Goal: Information Seeking & Learning: Learn about a topic

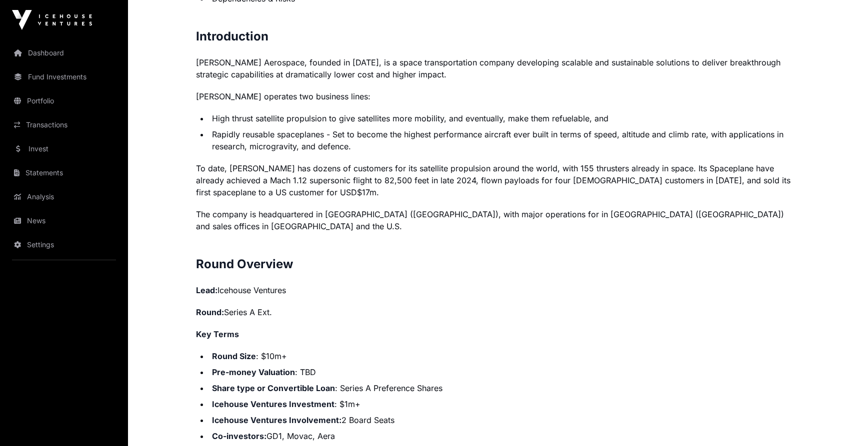
scroll to position [718, 0]
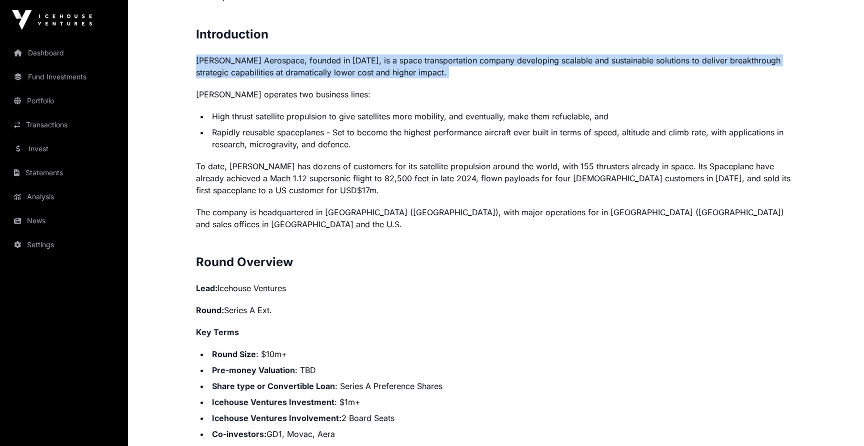
drag, startPoint x: 640, startPoint y: 40, endPoint x: 642, endPoint y: 79, distance: 39.0
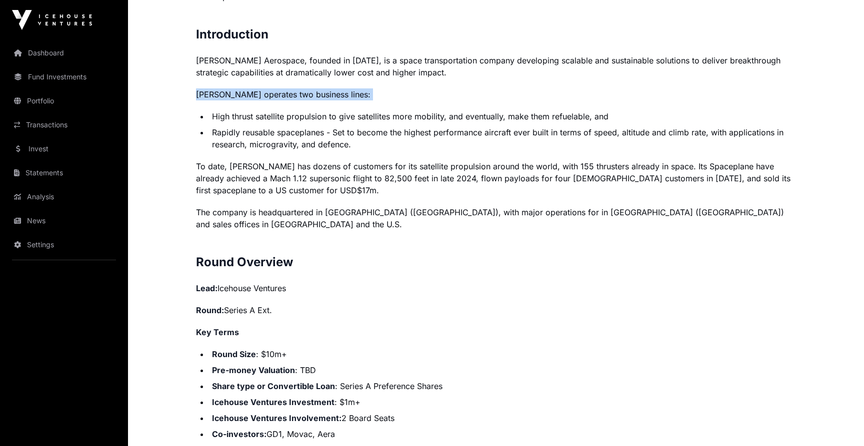
drag, startPoint x: 642, startPoint y: 79, endPoint x: 643, endPoint y: 95, distance: 15.5
click at [643, 95] on p "[PERSON_NAME] operates two business lines:" at bounding box center [496, 94] width 600 height 12
drag, startPoint x: 643, startPoint y: 95, endPoint x: 643, endPoint y: 107, distance: 12.0
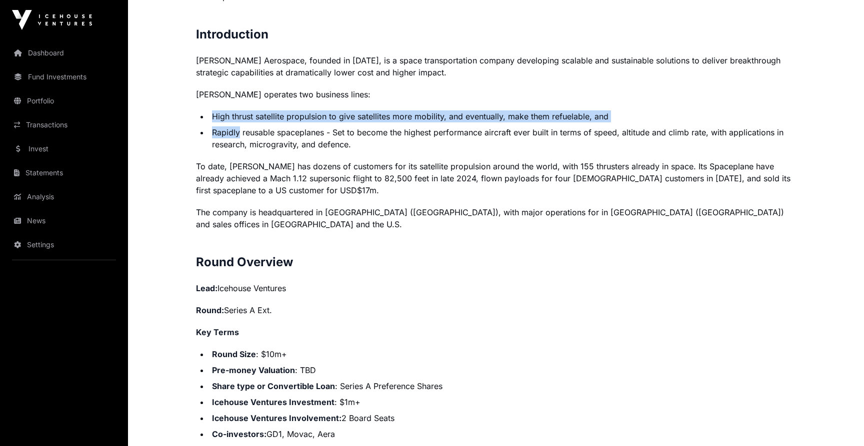
drag, startPoint x: 643, startPoint y: 107, endPoint x: 644, endPoint y: 122, distance: 15.5
click at [644, 122] on ul "High thrust satellite propulsion to give satellites more mobility, and eventual…" at bounding box center [496, 130] width 600 height 40
drag, startPoint x: 644, startPoint y: 122, endPoint x: 644, endPoint y: 105, distance: 17.0
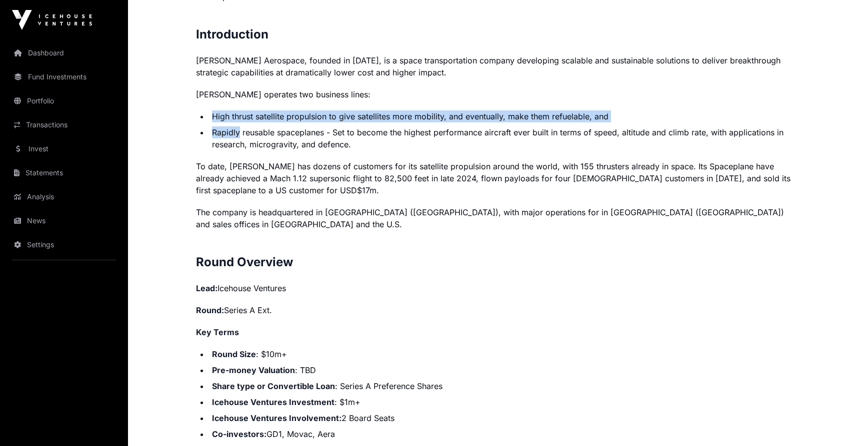
drag, startPoint x: 644, startPoint y: 105, endPoint x: 644, endPoint y: 116, distance: 10.5
click at [644, 116] on li "High thrust satellite propulsion to give satellites more mobility, and eventual…" at bounding box center [502, 116] width 587 height 12
drag, startPoint x: 644, startPoint y: 116, endPoint x: 644, endPoint y: 109, distance: 7.0
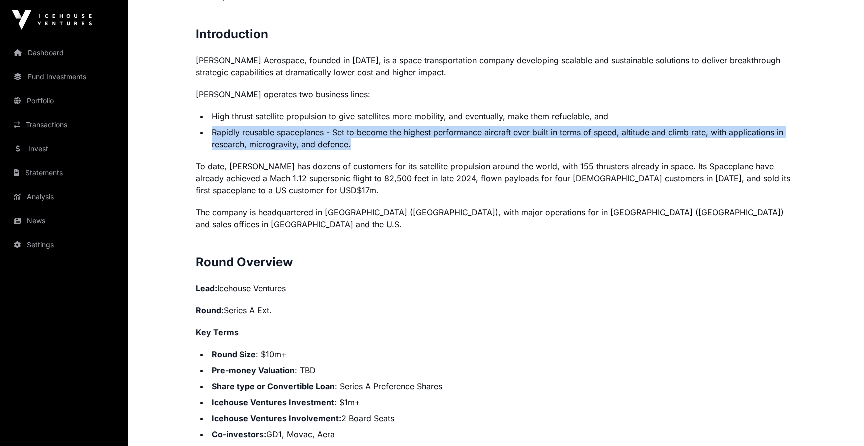
drag, startPoint x: 635, startPoint y: 122, endPoint x: 635, endPoint y: 145, distance: 23.0
click at [635, 145] on ul "High thrust satellite propulsion to give satellites more mobility, and eventual…" at bounding box center [496, 130] width 600 height 40
click at [635, 145] on li "Rapidly reusable spaceplanes - Set to become the highest performance aircraft e…" at bounding box center [502, 138] width 587 height 24
drag, startPoint x: 635, startPoint y: 145, endPoint x: 636, endPoint y: 124, distance: 21.0
click at [636, 124] on ul "High thrust satellite propulsion to give satellites more mobility, and eventual…" at bounding box center [496, 130] width 600 height 40
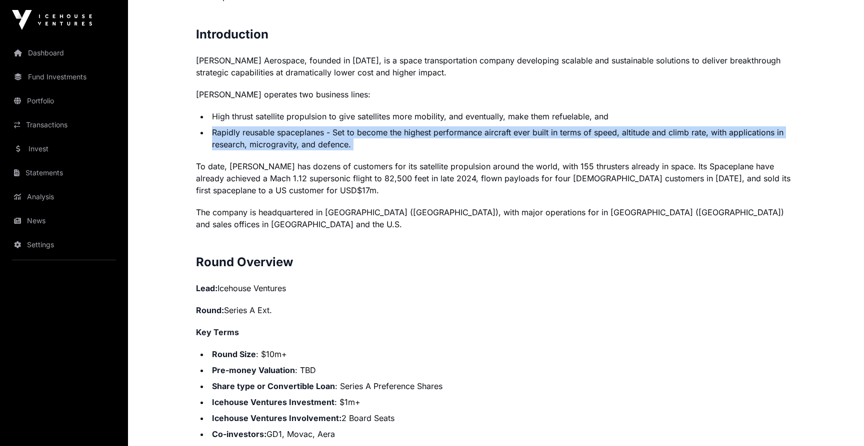
click at [636, 124] on ul "High thrust satellite propulsion to give satellites more mobility, and eventual…" at bounding box center [496, 130] width 600 height 40
drag, startPoint x: 636, startPoint y: 124, endPoint x: 642, endPoint y: 147, distance: 23.8
click at [642, 147] on ul "High thrust satellite propulsion to give satellites more mobility, and eventual…" at bounding box center [496, 130] width 600 height 40
click at [642, 147] on li "Rapidly reusable spaceplanes - Set to become the highest performance aircraft e…" at bounding box center [502, 138] width 587 height 24
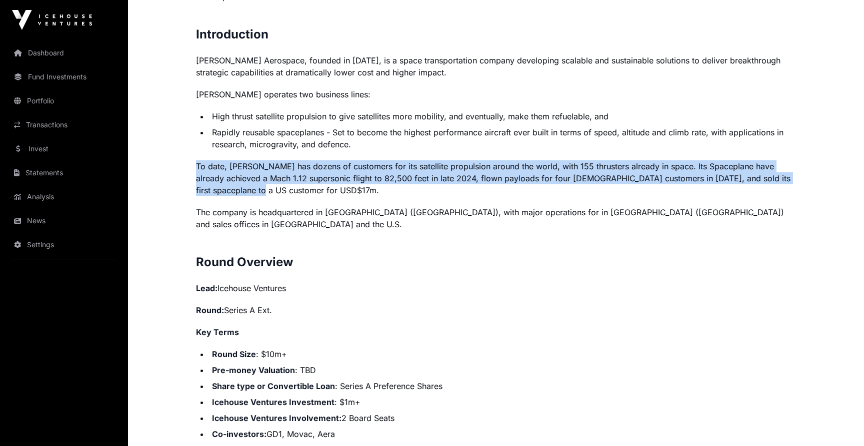
drag, startPoint x: 445, startPoint y: 150, endPoint x: 456, endPoint y: 193, distance: 44.2
click at [456, 193] on p "To date, [PERSON_NAME] has dozens of customers for its satellite propulsion aro…" at bounding box center [496, 178] width 600 height 36
drag, startPoint x: 456, startPoint y: 193, endPoint x: 456, endPoint y: 149, distance: 43.5
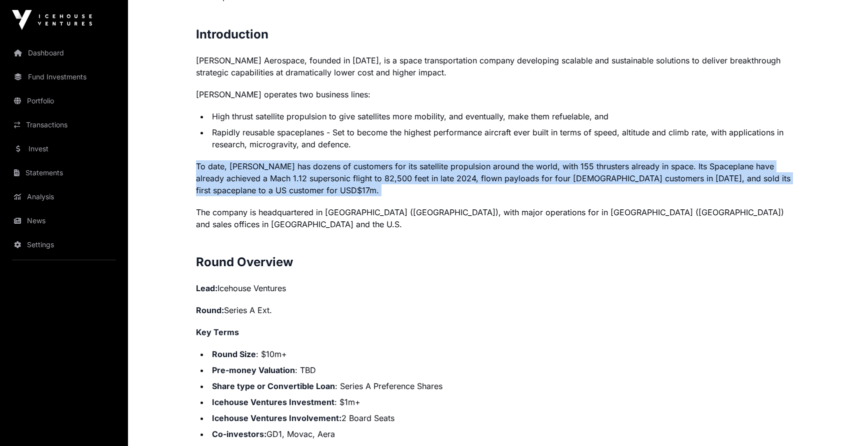
click at [456, 149] on li "Rapidly reusable spaceplanes - Set to become the highest performance aircraft e…" at bounding box center [502, 138] width 587 height 24
drag, startPoint x: 456, startPoint y: 149, endPoint x: 470, endPoint y: 194, distance: 46.6
click at [470, 194] on p "To date, [PERSON_NAME] has dozens of customers for its satellite propulsion aro…" at bounding box center [496, 178] width 600 height 36
drag, startPoint x: 470, startPoint y: 194, endPoint x: 470, endPoint y: 151, distance: 43.0
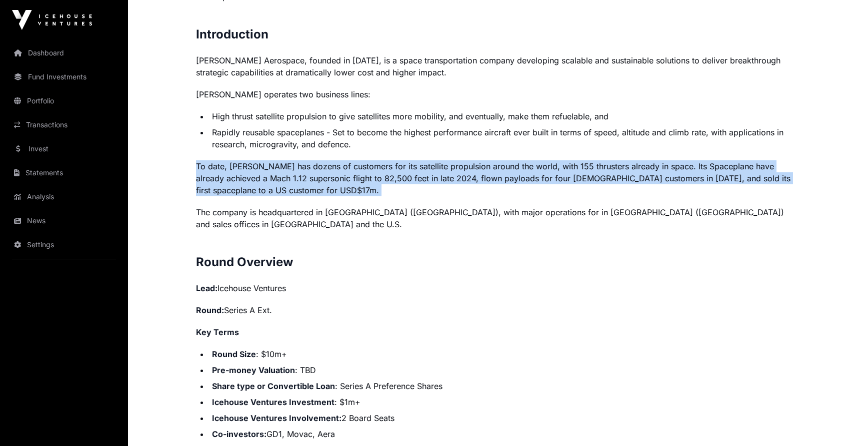
drag, startPoint x: 470, startPoint y: 151, endPoint x: 479, endPoint y: 191, distance: 41.1
click at [479, 191] on p "To date, [PERSON_NAME] has dozens of customers for its satellite propulsion aro…" at bounding box center [496, 178] width 600 height 36
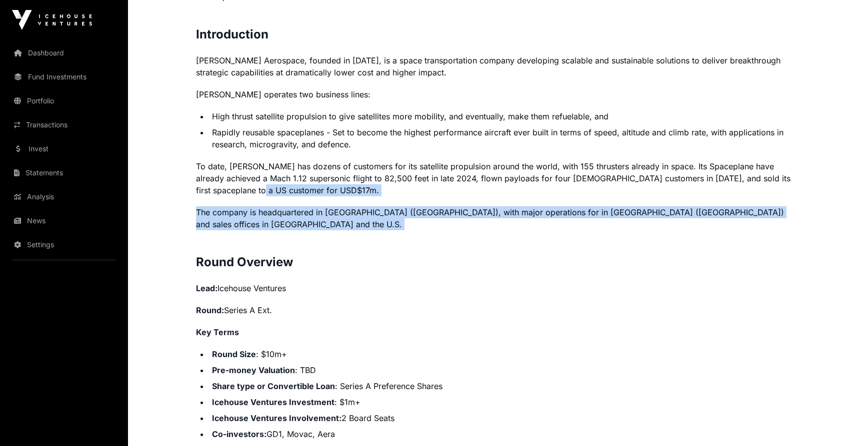
drag, startPoint x: 479, startPoint y: 191, endPoint x: 479, endPoint y: 231, distance: 40.0
drag, startPoint x: 479, startPoint y: 231, endPoint x: 483, endPoint y: 194, distance: 37.2
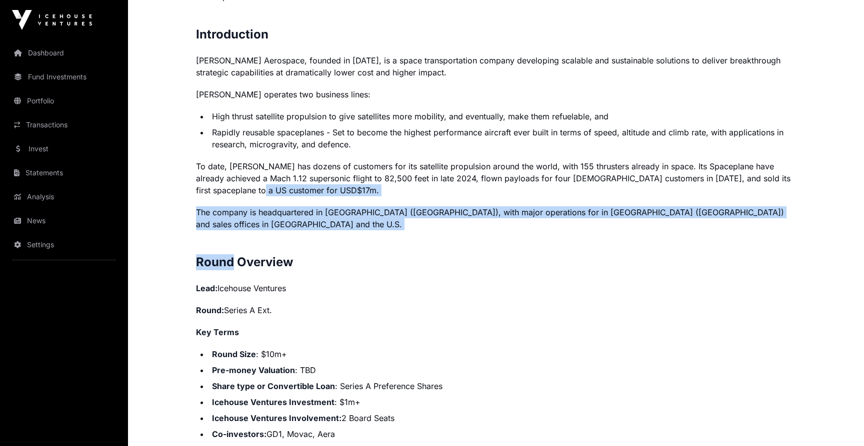
click at [482, 195] on p "To date, [PERSON_NAME] has dozens of customers for its satellite propulsion aro…" at bounding box center [496, 178] width 600 height 36
drag, startPoint x: 482, startPoint y: 195, endPoint x: 482, endPoint y: 222, distance: 27.5
drag, startPoint x: 482, startPoint y: 222, endPoint x: 482, endPoint y: 197, distance: 25.5
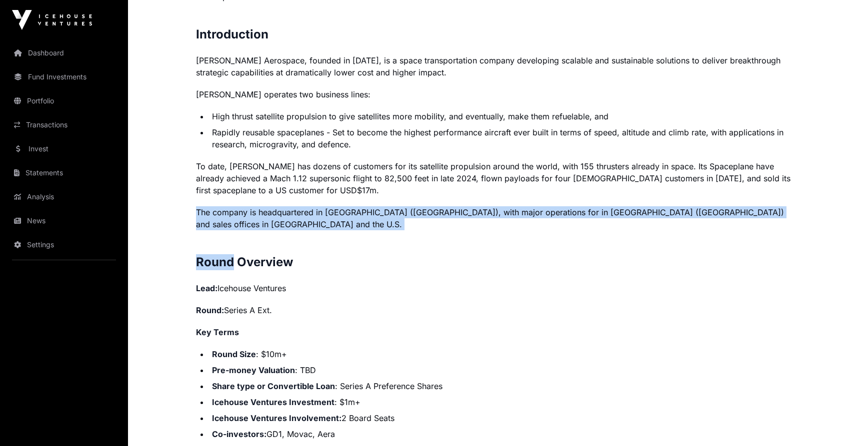
drag, startPoint x: 482, startPoint y: 197, endPoint x: 493, endPoint y: 222, distance: 27.3
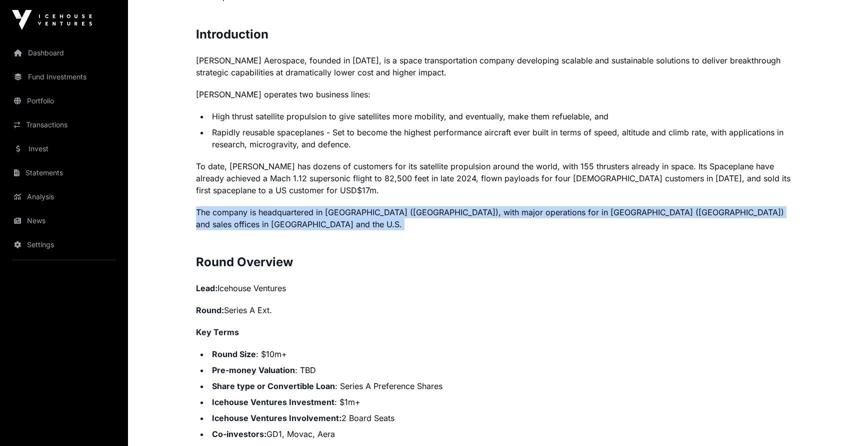
drag, startPoint x: 493, startPoint y: 222, endPoint x: 493, endPoint y: 200, distance: 21.5
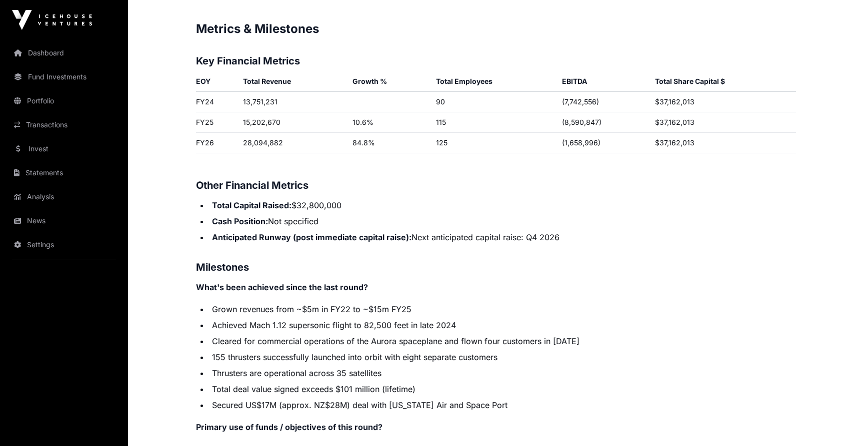
scroll to position [1614, 0]
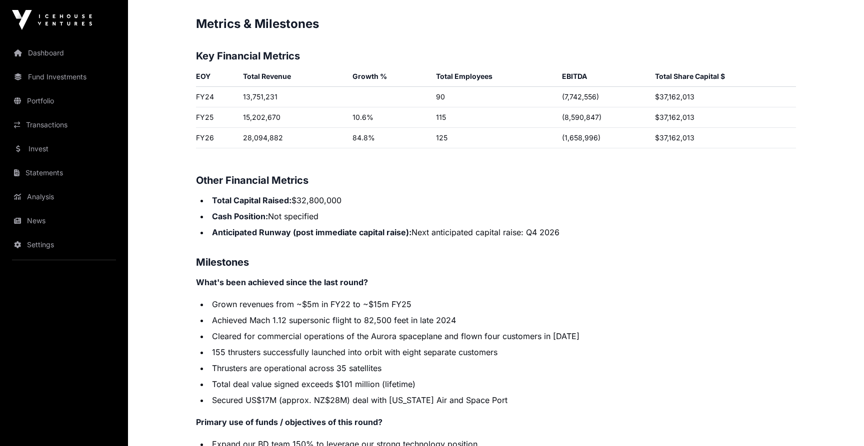
drag, startPoint x: 514, startPoint y: 187, endPoint x: 514, endPoint y: 226, distance: 39.5
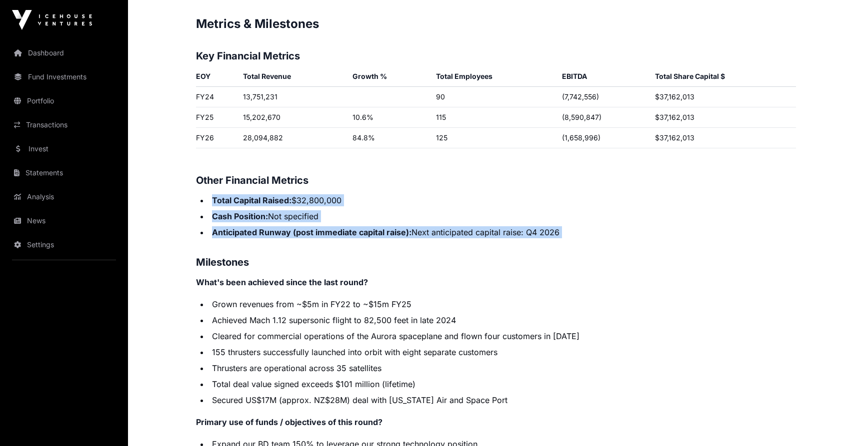
drag, startPoint x: 514, startPoint y: 239, endPoint x: 518, endPoint y: 177, distance: 61.6
drag, startPoint x: 518, startPoint y: 177, endPoint x: 519, endPoint y: 232, distance: 54.5
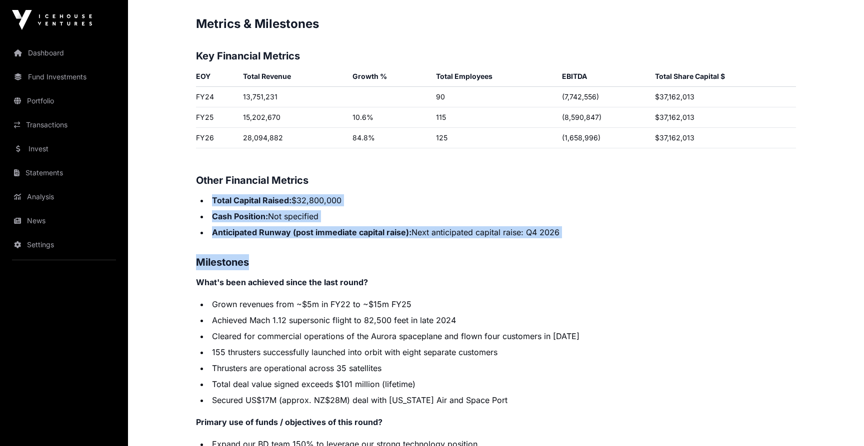
drag, startPoint x: 519, startPoint y: 232, endPoint x: 519, endPoint y: 181, distance: 51.0
drag, startPoint x: 519, startPoint y: 181, endPoint x: 563, endPoint y: 218, distance: 57.8
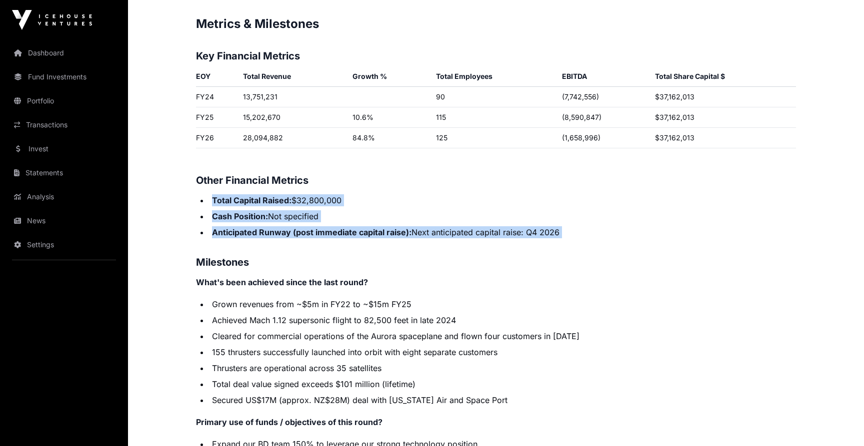
click at [563, 226] on li "Anticipated Runway (post immediate capital raise): Next anticipated capital rai…" at bounding box center [502, 232] width 587 height 12
drag, startPoint x: 563, startPoint y: 218, endPoint x: 560, endPoint y: 181, distance: 36.6
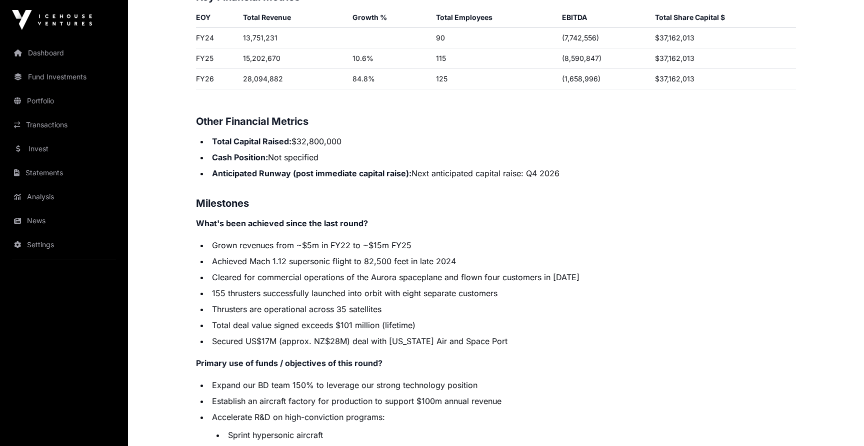
scroll to position [1678, 0]
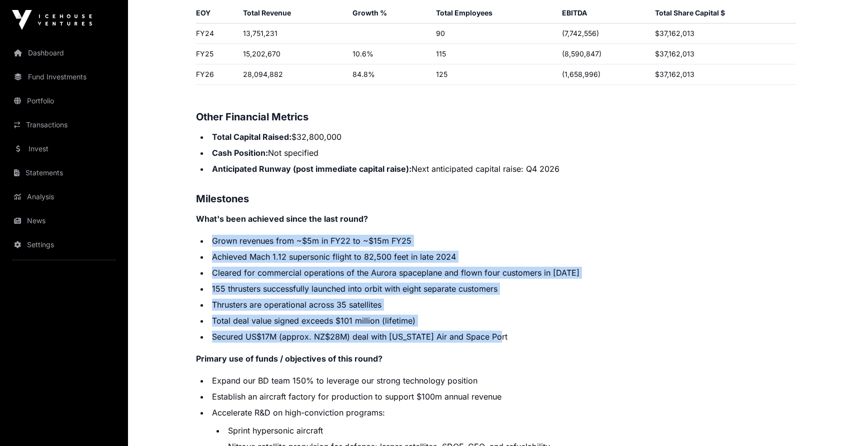
drag, startPoint x: 513, startPoint y: 222, endPoint x: 532, endPoint y: 327, distance: 106.7
click at [532, 331] on li "Secured US$17M (approx. NZ$28M) deal with [US_STATE] Air and Space Port" at bounding box center [502, 337] width 587 height 12
drag, startPoint x: 532, startPoint y: 327, endPoint x: 542, endPoint y: 209, distance: 118.4
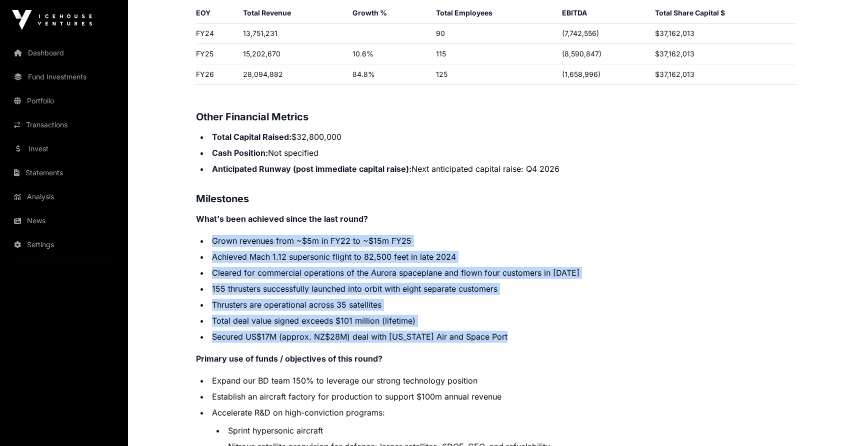
click at [542, 213] on p "What's been achieved since the last round?" at bounding box center [496, 219] width 600 height 12
drag, startPoint x: 542, startPoint y: 209, endPoint x: 545, endPoint y: 321, distance: 112.5
click at [545, 331] on li "Secured US$17M (approx. NZ$28M) deal with [US_STATE] Air and Space Port" at bounding box center [502, 337] width 587 height 12
drag, startPoint x: 545, startPoint y: 321, endPoint x: 548, endPoint y: 230, distance: 91.5
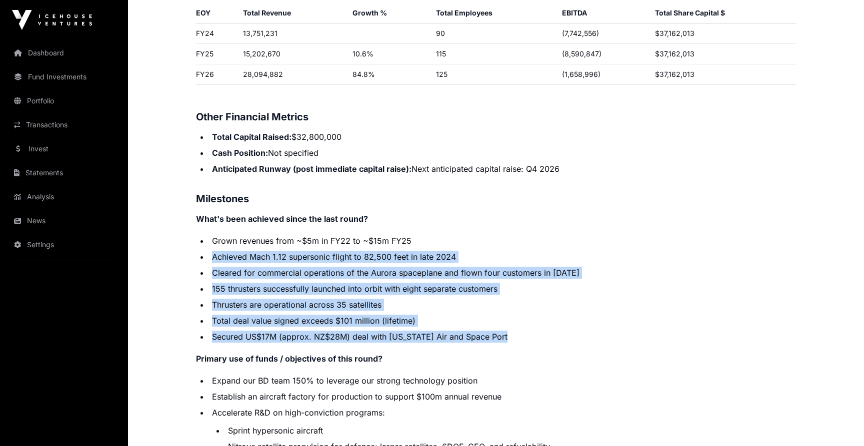
click at [548, 235] on ul "Grown revenues from ~$5m in FY22 to ~$15m FY25 Achieved Mach 1.12 supersonic fl…" at bounding box center [496, 289] width 600 height 108
click at [548, 235] on li "Grown revenues from ~$5m in FY22 to ~$15m FY25" at bounding box center [502, 241] width 587 height 12
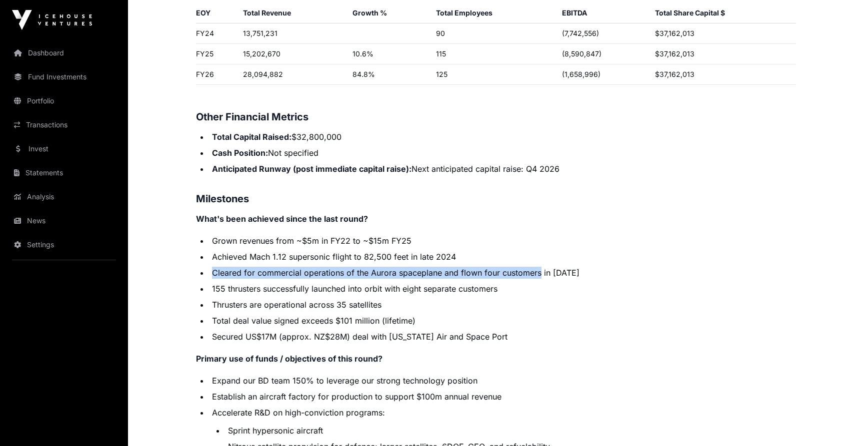
drag, startPoint x: 535, startPoint y: 248, endPoint x: 537, endPoint y: 258, distance: 9.7
click at [537, 258] on ul "Grown revenues from ~$5m in FY22 to ~$15m FY25 Achieved Mach 1.12 supersonic fl…" at bounding box center [496, 289] width 600 height 108
click at [537, 267] on li "Cleared for commercial operations of the Aurora spaceplane and flown four custo…" at bounding box center [502, 273] width 587 height 12
drag, startPoint x: 568, startPoint y: 265, endPoint x: 571, endPoint y: 248, distance: 16.8
click at [571, 248] on ul "Grown revenues from ~$5m in FY22 to ~$15m FY25 Achieved Mach 1.12 supersonic fl…" at bounding box center [496, 289] width 600 height 108
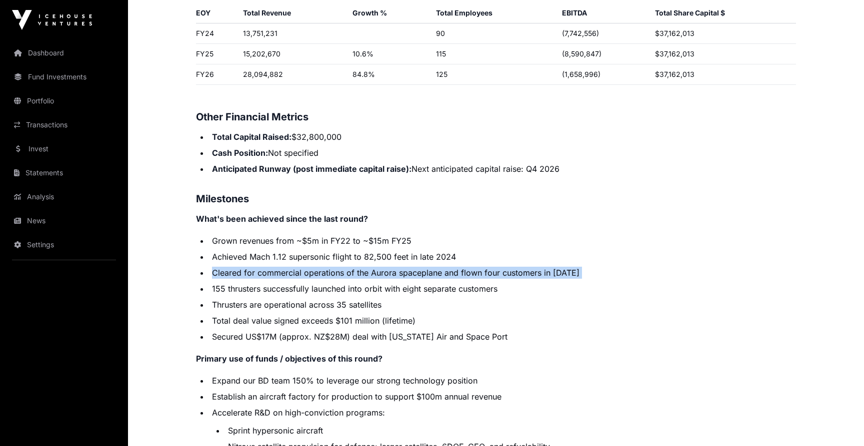
click at [571, 251] on li "Achieved Mach 1.12 supersonic flight to 82,500 feet in late 2024" at bounding box center [502, 257] width 587 height 12
drag, startPoint x: 571, startPoint y: 248, endPoint x: 571, endPoint y: 260, distance: 12.0
click at [571, 260] on ul "Grown revenues from ~$5m in FY22 to ~$15m FY25 Achieved Mach 1.12 supersonic fl…" at bounding box center [496, 289] width 600 height 108
click at [571, 267] on li "Cleared for commercial operations of the Aurora spaceplane and flown four custo…" at bounding box center [502, 273] width 587 height 12
drag, startPoint x: 571, startPoint y: 260, endPoint x: 571, endPoint y: 247, distance: 13.0
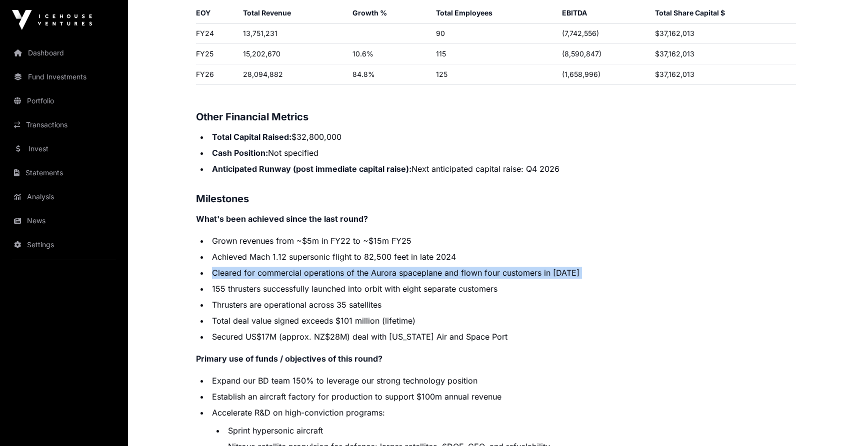
click at [571, 247] on ul "Grown revenues from ~$5m in FY22 to ~$15m FY25 Achieved Mach 1.12 supersonic fl…" at bounding box center [496, 289] width 600 height 108
click at [571, 251] on li "Achieved Mach 1.12 supersonic flight to 82,500 feet in late 2024" at bounding box center [502, 257] width 587 height 12
drag, startPoint x: 571, startPoint y: 247, endPoint x: 572, endPoint y: 260, distance: 13.1
click at [572, 260] on ul "Grown revenues from ~$5m in FY22 to ~$15m FY25 Achieved Mach 1.12 supersonic fl…" at bounding box center [496, 289] width 600 height 108
click at [572, 267] on li "Cleared for commercial operations of the Aurora spaceplane and flown four custo…" at bounding box center [502, 273] width 587 height 12
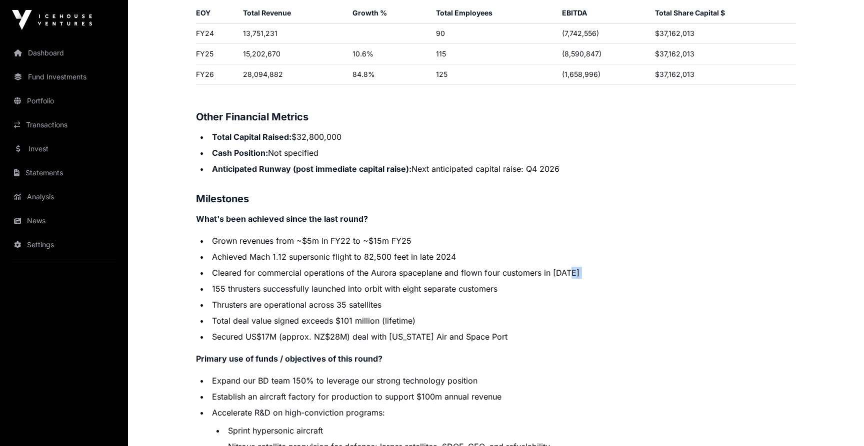
click at [572, 267] on li "Cleared for commercial operations of the Aurora spaceplane and flown four custo…" at bounding box center [502, 273] width 587 height 12
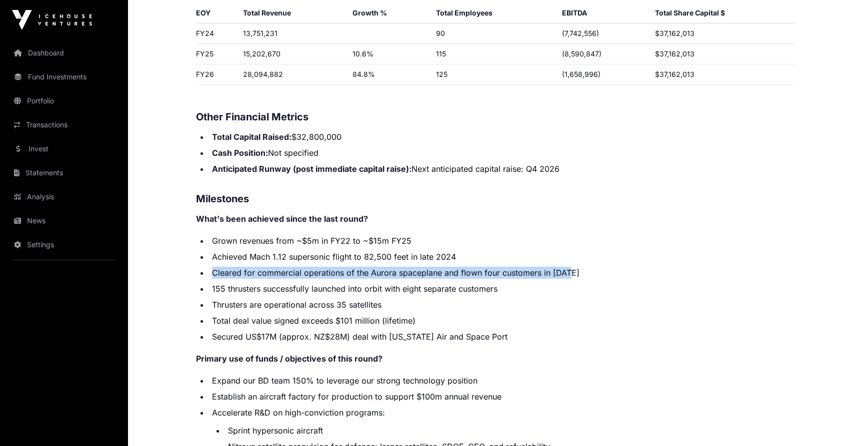
drag, startPoint x: 570, startPoint y: 249, endPoint x: 570, endPoint y: 259, distance: 10.5
click at [570, 259] on ul "Grown revenues from ~$5m in FY22 to ~$15m FY25 Achieved Mach 1.12 supersonic fl…" at bounding box center [496, 289] width 600 height 108
click at [570, 267] on li "Cleared for commercial operations of the Aurora spaceplane and flown four custo…" at bounding box center [502, 273] width 587 height 12
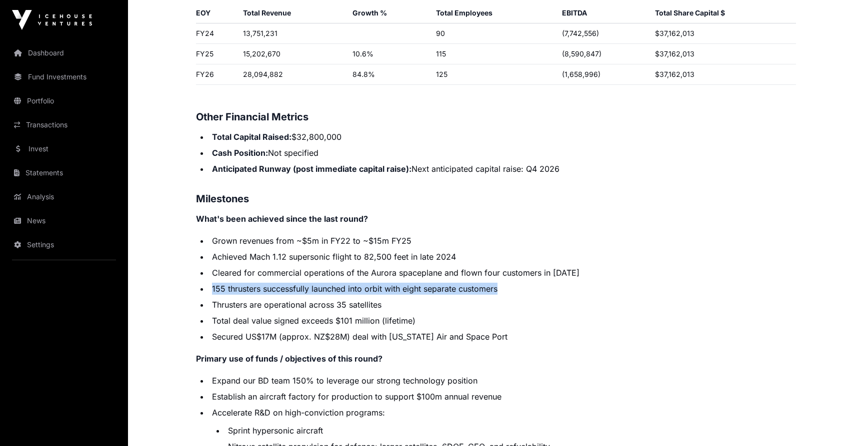
click at [525, 273] on ul "Grown revenues from ~$5m in FY22 to ~$15m FY25 Achieved Mach 1.12 supersonic fl…" at bounding box center [496, 289] width 600 height 108
click at [525, 283] on li "155 thrusters successfully launched into orbit with eight separate customers" at bounding box center [502, 289] width 587 height 12
drag, startPoint x: 525, startPoint y: 273, endPoint x: 525, endPoint y: 266, distance: 7.0
click at [525, 266] on ul "Grown revenues from ~$5m in FY22 to ~$15m FY25 Achieved Mach 1.12 supersonic fl…" at bounding box center [496, 289] width 600 height 108
click at [525, 267] on li "Cleared for commercial operations of the Aurora spaceplane and flown four custo…" at bounding box center [502, 273] width 587 height 12
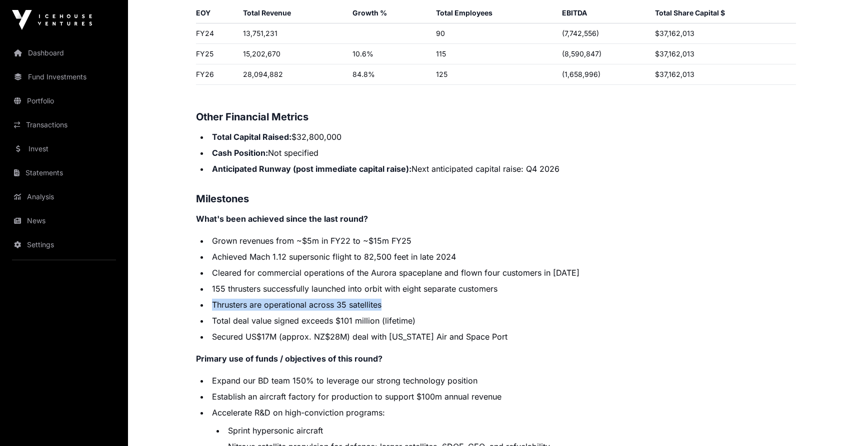
drag, startPoint x: 502, startPoint y: 280, endPoint x: 502, endPoint y: 288, distance: 8.5
click at [502, 288] on ul "Grown revenues from ~$5m in FY22 to ~$15m FY25 Achieved Mach 1.12 supersonic fl…" at bounding box center [496, 289] width 600 height 108
click at [502, 299] on li "Thrusters are operational across 35 satellites" at bounding box center [502, 305] width 587 height 12
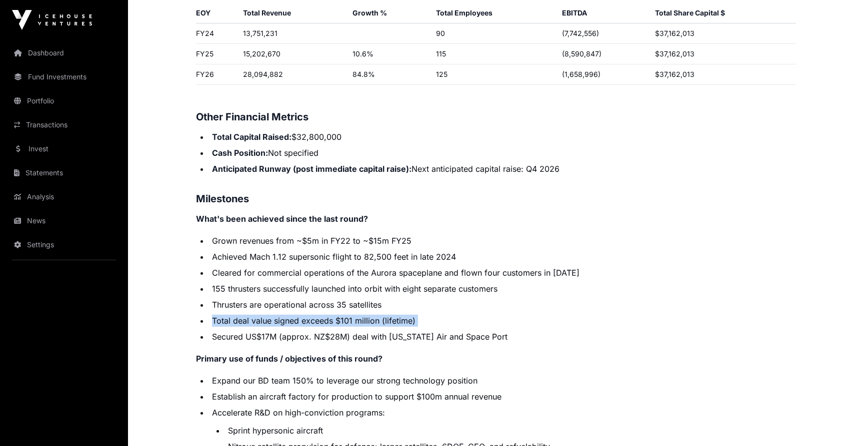
drag, startPoint x: 502, startPoint y: 288, endPoint x: 504, endPoint y: 306, distance: 17.6
click at [504, 306] on ul "Grown revenues from ~$5m in FY22 to ~$15m FY25 Achieved Mach 1.12 supersonic fl…" at bounding box center [496, 289] width 600 height 108
click at [504, 315] on li "Total deal value signed exceeds $101 million (lifetime)" at bounding box center [502, 321] width 587 height 12
drag, startPoint x: 504, startPoint y: 306, endPoint x: 504, endPoint y: 295, distance: 11.0
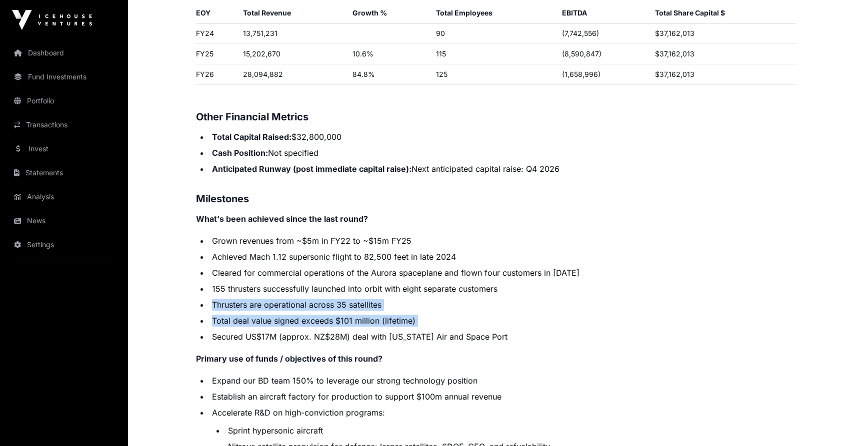
click at [504, 295] on ul "Grown revenues from ~$5m in FY22 to ~$15m FY25 Achieved Mach 1.12 supersonic fl…" at bounding box center [496, 289] width 600 height 108
click at [504, 299] on li "Thrusters are operational across 35 satellites" at bounding box center [502, 305] width 587 height 12
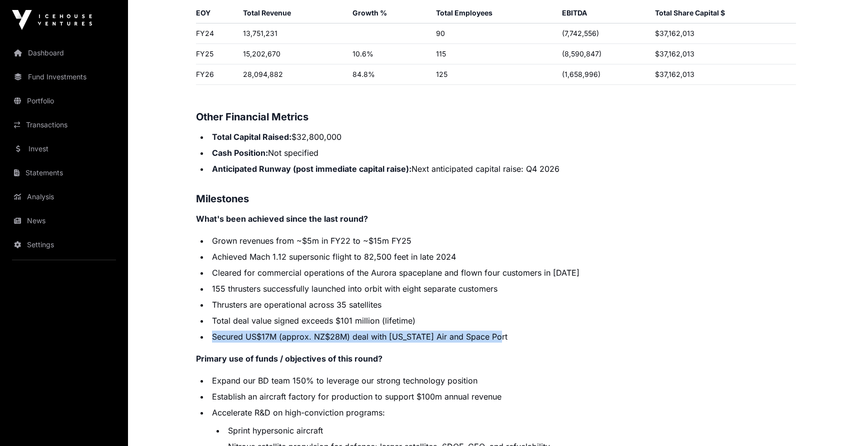
drag, startPoint x: 497, startPoint y: 309, endPoint x: 503, endPoint y: 321, distance: 13.9
click at [503, 321] on ul "Grown revenues from ~$5m in FY22 to ~$15m FY25 Achieved Mach 1.12 supersonic fl…" at bounding box center [496, 289] width 600 height 108
click at [503, 331] on li "Secured US$17M (approx. NZ$28M) deal with [US_STATE] Air and Space Port" at bounding box center [502, 337] width 587 height 12
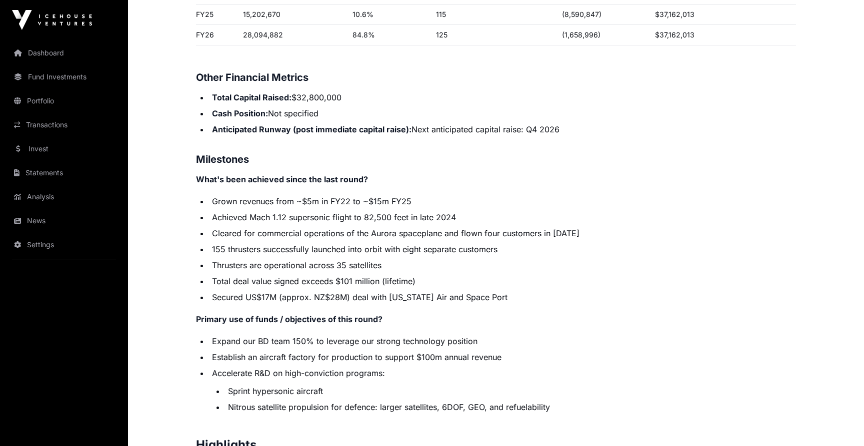
scroll to position [1719, 0]
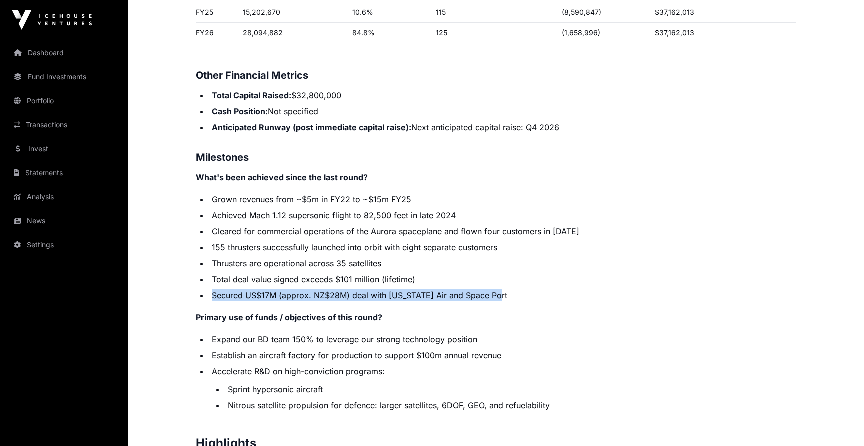
drag, startPoint x: 497, startPoint y: 269, endPoint x: 498, endPoint y: 285, distance: 15.5
click at [498, 285] on ul "Grown revenues from ~$5m in FY22 to ~$15m FY25 Achieved Mach 1.12 supersonic fl…" at bounding box center [496, 247] width 600 height 108
click at [498, 289] on li "Secured US$17M (approx. NZ$28M) deal with [US_STATE] Air and Space Port" at bounding box center [502, 295] width 587 height 12
drag, startPoint x: 498, startPoint y: 285, endPoint x: 498, endPoint y: 268, distance: 16.5
click at [498, 268] on ul "Grown revenues from ~$5m in FY22 to ~$15m FY25 Achieved Mach 1.12 supersonic fl…" at bounding box center [496, 247] width 600 height 108
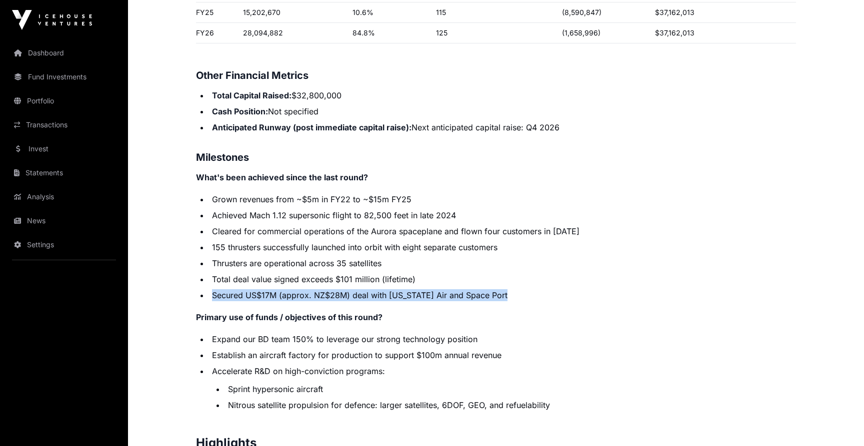
click at [498, 273] on li "Total deal value signed exceeds $101 million (lifetime)" at bounding box center [502, 279] width 587 height 12
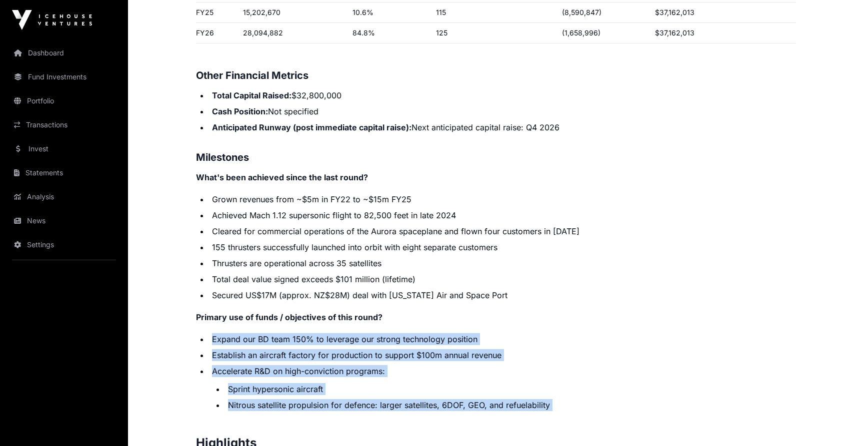
drag, startPoint x: 361, startPoint y: 315, endPoint x: 389, endPoint y: 417, distance: 106.3
drag, startPoint x: 389, startPoint y: 417, endPoint x: 404, endPoint y: 302, distance: 116.4
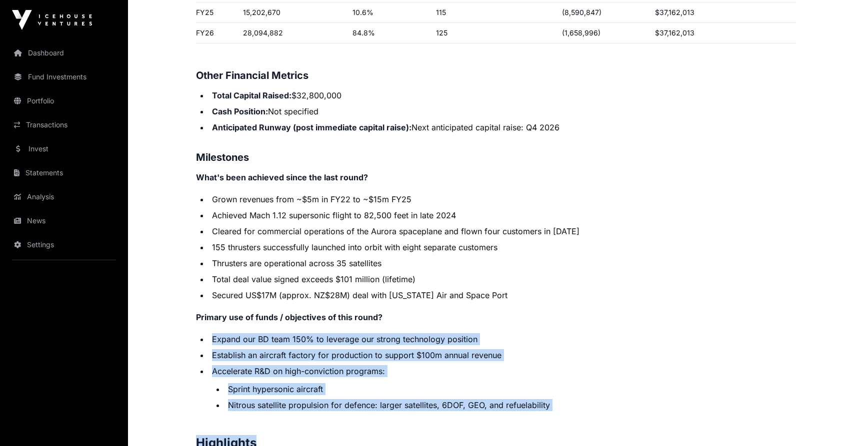
click at [404, 311] on p "Primary use of funds / objectives of this round?" at bounding box center [496, 317] width 600 height 12
drag, startPoint x: 391, startPoint y: 309, endPoint x: 425, endPoint y: 399, distance: 96.3
click at [425, 399] on li "Nitrous satellite propulsion for defence: larger satellites, 6DOF, GEO, and ref…" at bounding box center [510, 405] width 571 height 12
drag, startPoint x: 425, startPoint y: 399, endPoint x: 465, endPoint y: 312, distance: 95.3
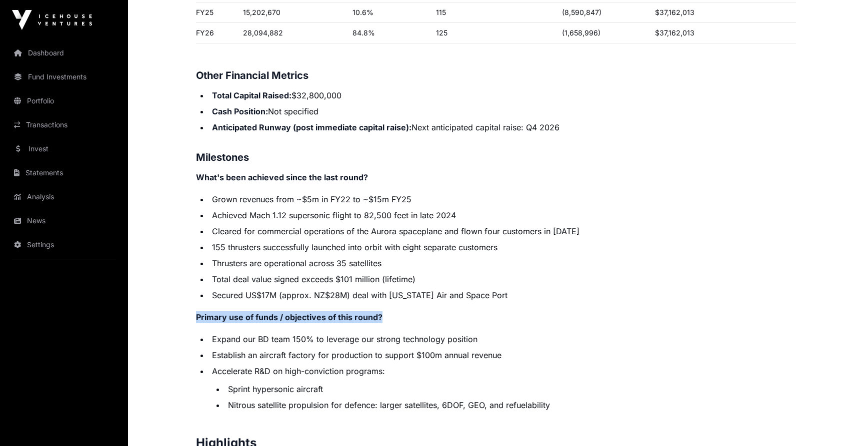
drag, startPoint x: 477, startPoint y: 298, endPoint x: 480, endPoint y: 304, distance: 7.0
click at [480, 311] on p "Primary use of funds / objectives of this round?" at bounding box center [496, 317] width 600 height 12
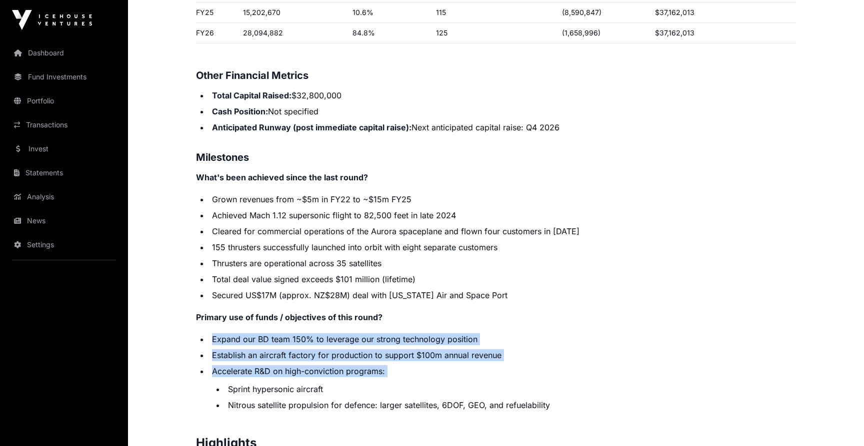
drag, startPoint x: 475, startPoint y: 310, endPoint x: 476, endPoint y: 366, distance: 56.0
click at [476, 366] on li "Accelerate R&D on high-conviction programs: Sprint hypersonic aircraft Nitrous …" at bounding box center [502, 388] width 587 height 46
drag, startPoint x: 476, startPoint y: 366, endPoint x: 482, endPoint y: 315, distance: 51.3
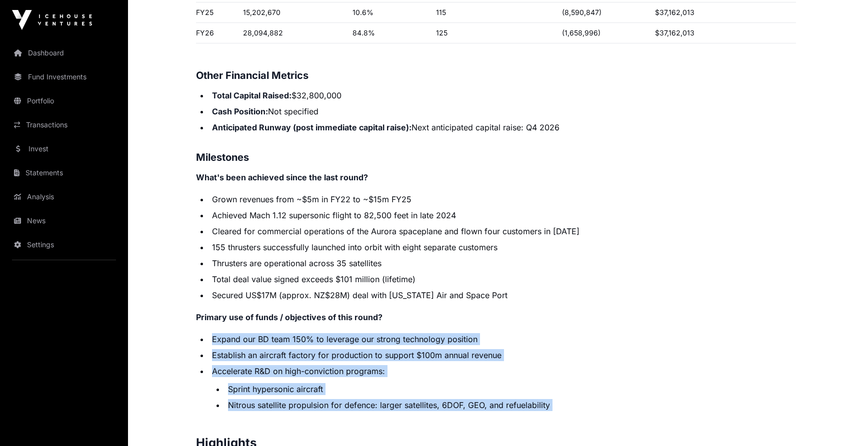
drag
click at [553, 399] on li "Nitrous satellite propulsion for defence: larger satellites, 6DOF, GEO, and ref…" at bounding box center [510, 405] width 571 height 12
click at [563, 311] on p "Primary use of funds / objectives of this round?" at bounding box center [496, 317] width 600 height 12
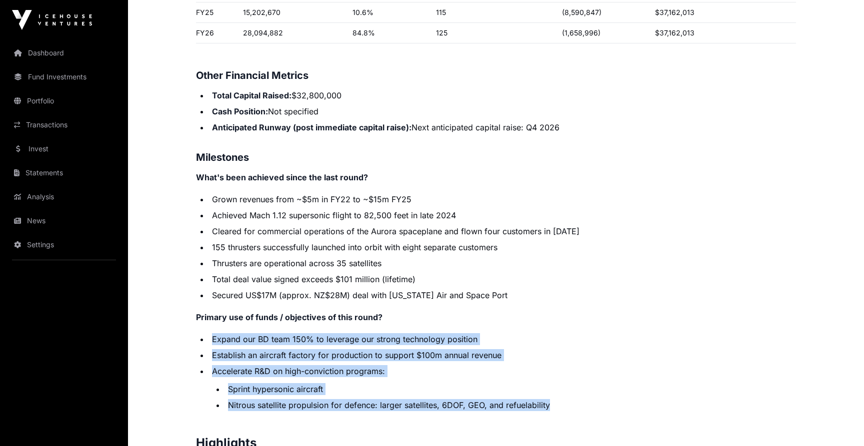
click at [573, 399] on li "Nitrous satellite propulsion for defence: larger satellites, 6DOF, GEO, and ref…" at bounding box center [510, 405] width 571 height 12
click at [585, 311] on p "Primary use of funds / objectives of this round?" at bounding box center [496, 317] width 600 height 12
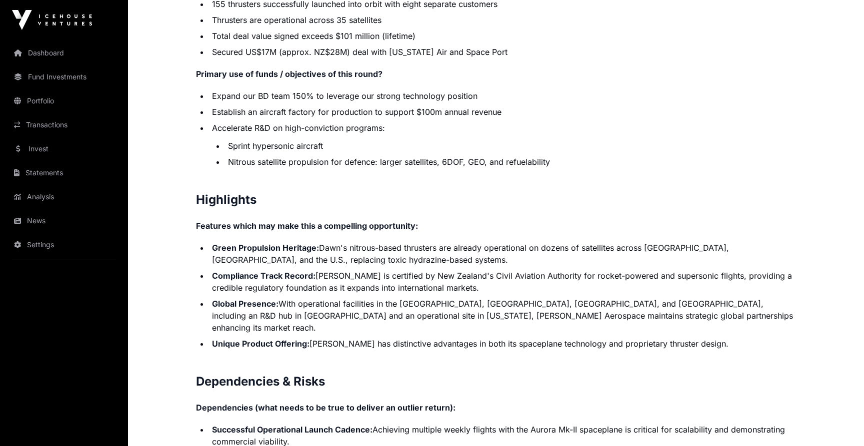
scroll to position [1964, 0]
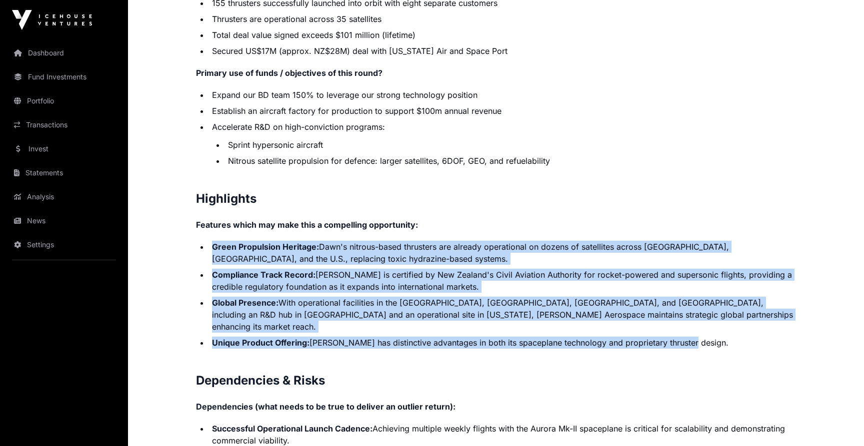
click at [746, 219] on p "Features which may make this a compelling opportunity:" at bounding box center [496, 225] width 600 height 12
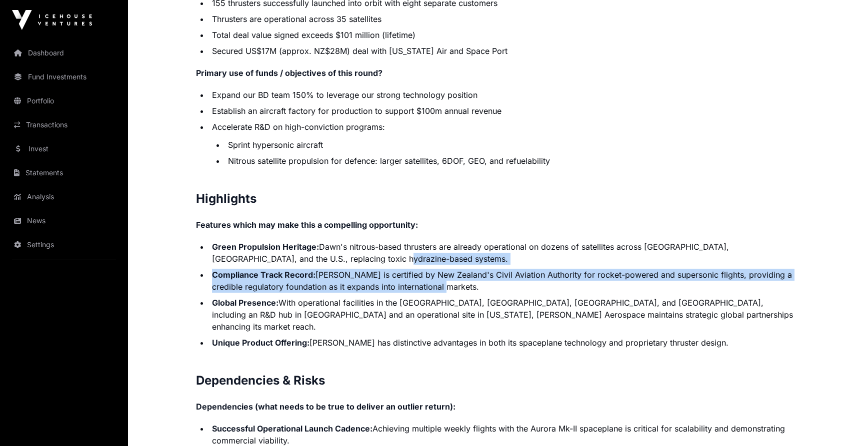
click at [702, 276] on ul "Green Propulsion Heritage: Dawn's nitrous-based thrusters are already operation…" at bounding box center [496, 295] width 600 height 108
click at [702, 276] on li "Compliance Track Record: [PERSON_NAME] is certified by New Zealand's Civil Avia…" at bounding box center [502, 281] width 587 height 24
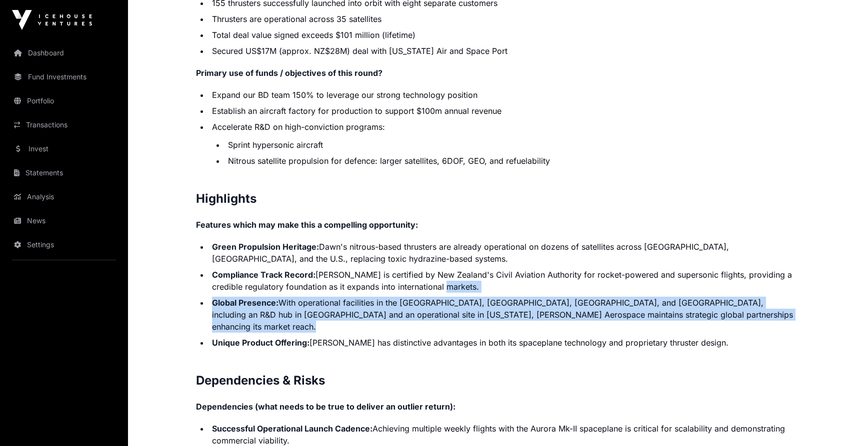
click at [723, 305] on ul "Green Propulsion Heritage: Dawn's nitrous-based thrusters are already operation…" at bounding box center [496, 295] width 600 height 108
click at [723, 305] on li "Global Presence: With operational facilities in the [GEOGRAPHIC_DATA], [GEOGRAP…" at bounding box center [502, 315] width 587 height 36
click at [726, 277] on ul "Green Propulsion Heritage: Dawn's nitrous-based thrusters are already operation…" at bounding box center [496, 295] width 600 height 108
click at [726, 277] on li "Compliance Track Record: [PERSON_NAME] is certified by New Zealand's Civil Avia…" at bounding box center [502, 281] width 587 height 24
click at [729, 298] on ul "Green Propulsion Heritage: Dawn's nitrous-based thrusters are already operation…" at bounding box center [496, 295] width 600 height 108
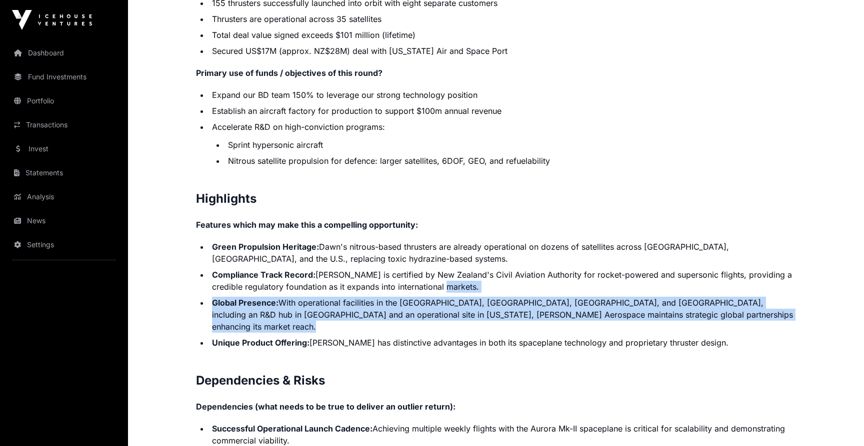
click at [729, 298] on li "Global Presence: With operational facilities in the [GEOGRAPHIC_DATA], [GEOGRAP…" at bounding box center [502, 315] width 587 height 36
click at [729, 278] on ul "Green Propulsion Heritage: Dawn's nitrous-based thrusters are already operation…" at bounding box center [496, 295] width 600 height 108
click at [729, 278] on li "Compliance Track Record: [PERSON_NAME] is certified by New Zealand's Civil Avia…" at bounding box center [502, 281] width 587 height 24
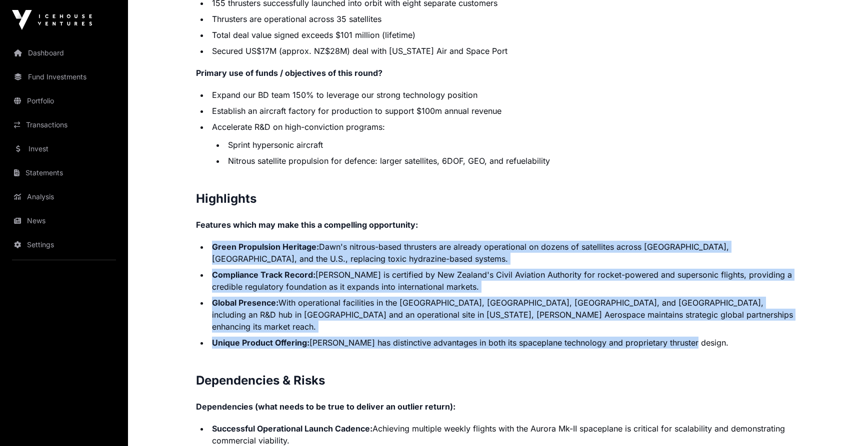
click at [765, 219] on p "Features which may make this a compelling opportunity:" at bounding box center [496, 225] width 600 height 12
click at [764, 337] on li "Unique Product Offering: [PERSON_NAME] has distinctive advantages in both its s…" at bounding box center [502, 343] width 587 height 12
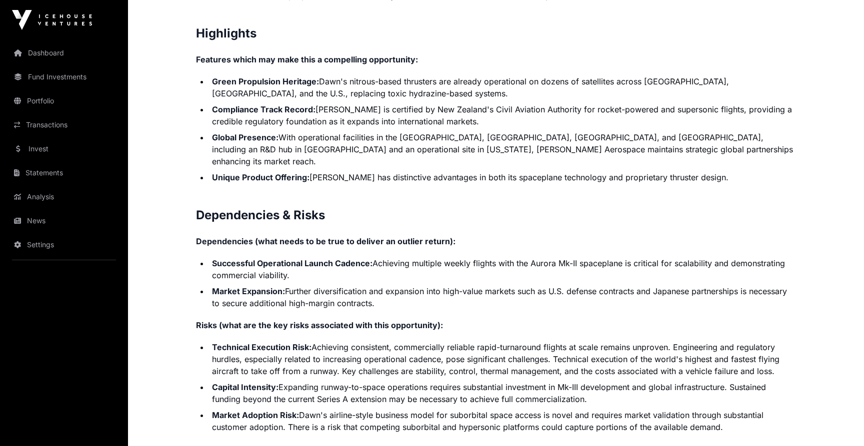
scroll to position [2133, 0]
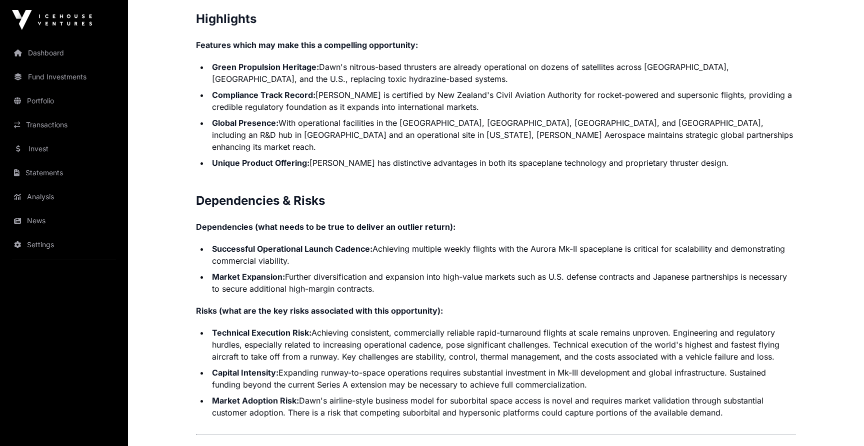
scroll to position [2141, 0]
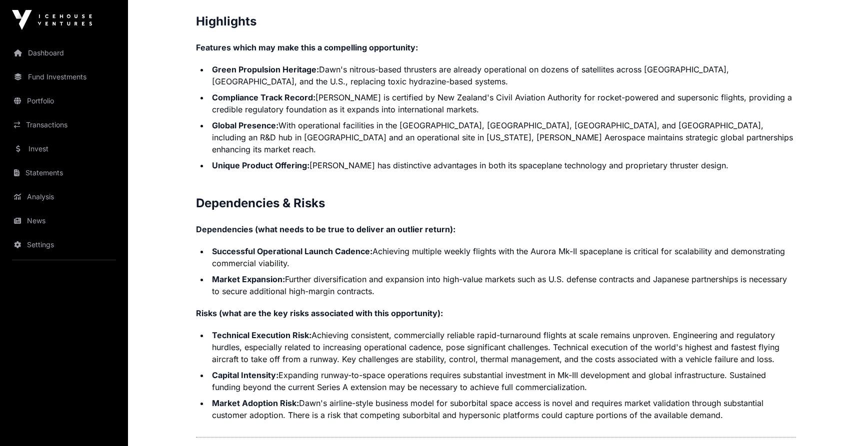
drag, startPoint x: 731, startPoint y: 366, endPoint x: 733, endPoint y: 381, distance: 15.6
click at [733, 381] on ul "Technical Execution Risk: Achieving consistent, commercially reliable rapid-tur…" at bounding box center [496, 375] width 600 height 92
click at [733, 397] on li "Market Adoption Risk: Dawn's airline-style business model for suborbital space …" at bounding box center [502, 409] width 587 height 24
click at [734, 364] on ul "Technical Execution Risk: Achieving consistent, commercially reliable rapid-tur…" at bounding box center [496, 375] width 600 height 92
click at [734, 369] on li "Capital Intensity: Expanding runway-to-space operations requires substantial in…" at bounding box center [502, 381] width 587 height 24
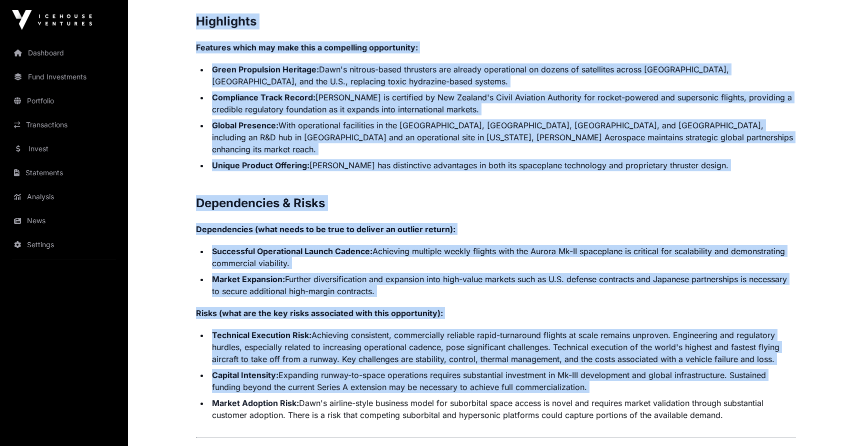
click at [741, 372] on ul "Technical Execution Risk: Achieving consistent, commercially reliable rapid-tur…" at bounding box center [496, 375] width 600 height 92
click at [742, 396] on ul "Technical Execution Risk: Achieving consistent, commercially reliable rapid-tur…" at bounding box center [496, 375] width 600 height 92
click at [742, 397] on li "Market Adoption Risk: Dawn's airline-style business model for suborbital space …" at bounding box center [502, 409] width 587 height 24
click at [742, 371] on ul "Technical Execution Risk: Achieving consistent, commercially reliable rapid-tur…" at bounding box center [496, 375] width 600 height 92
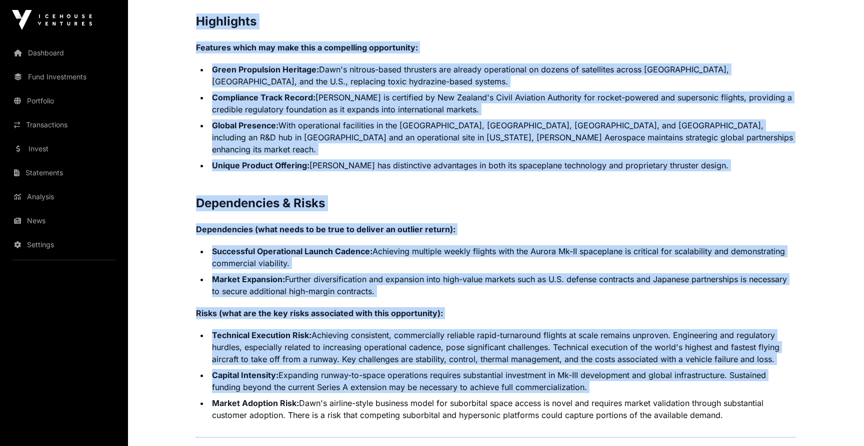
click at [742, 371] on ul "Technical Execution Risk: Achieving consistent, commercially reliable rapid-tur…" at bounding box center [496, 375] width 600 height 92
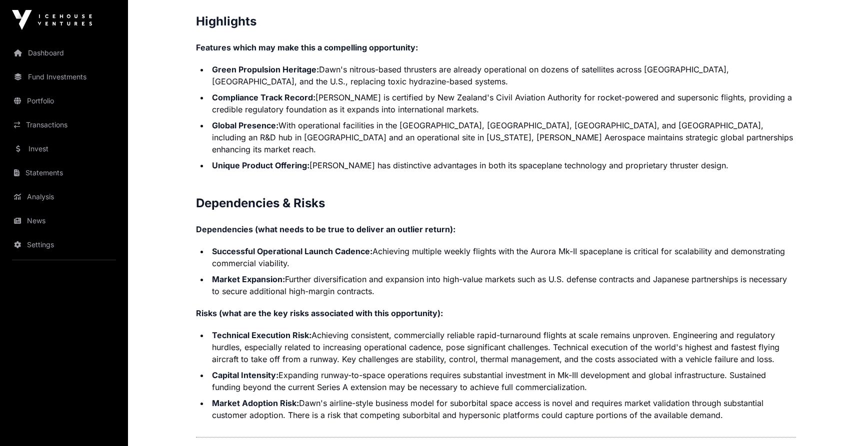
click at [745, 369] on li "Capital Intensity: Expanding runway-to-space operations requires substantial in…" at bounding box center [502, 381] width 587 height 24
click at [747, 395] on ul "Technical Execution Risk: Achieving consistent, commercially reliable rapid-tur…" at bounding box center [496, 375] width 600 height 92
click at [747, 397] on li "Market Adoption Risk: Dawn's airline-style business model for suborbital space …" at bounding box center [502, 409] width 587 height 24
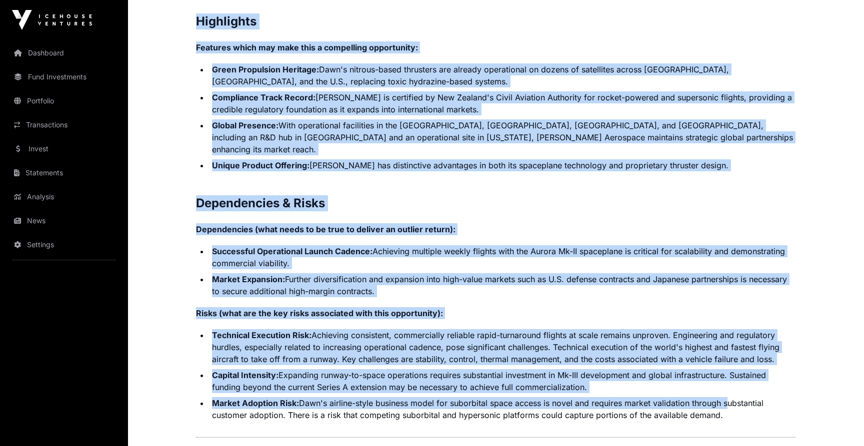
click at [747, 397] on li "Market Adoption Risk: Dawn's airline-style business model for suborbital space …" at bounding box center [502, 409] width 587 height 24
click at [749, 387] on ul "Technical Execution Risk: Achieving consistent, commercially reliable rapid-tur…" at bounding box center [496, 375] width 600 height 92
click at [749, 397] on li "Market Adoption Risk: Dawn's airline-style business model for suborbital space …" at bounding box center [502, 409] width 587 height 24
click at [749, 364] on ul "Technical Execution Risk: Achieving consistent, commercially reliable rapid-tur…" at bounding box center [496, 375] width 600 height 92
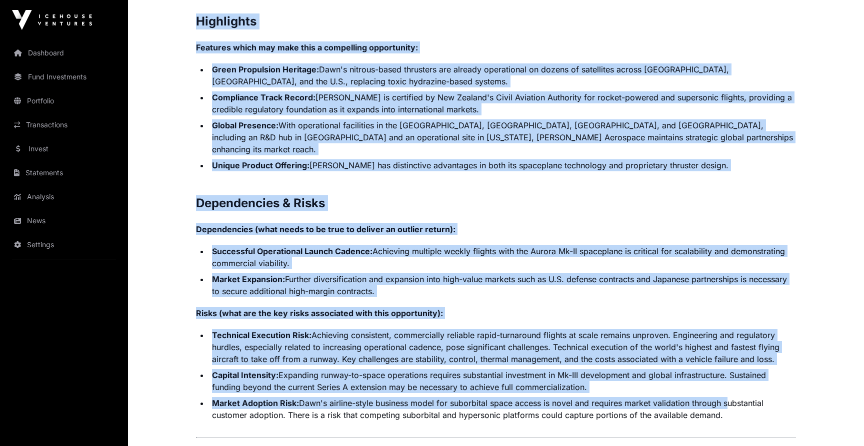
click at [749, 369] on li "Capital Intensity: Expanding runway-to-space operations requires substantial in…" at bounding box center [502, 381] width 587 height 24
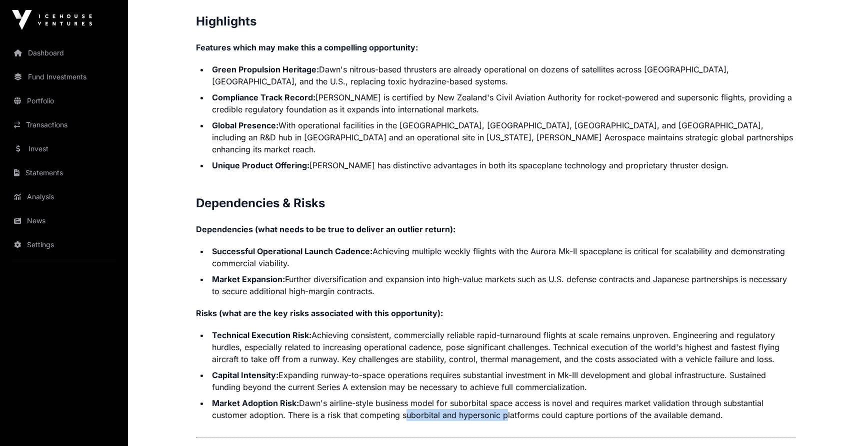
click at [502, 397] on li "Market Adoption Risk: Dawn's airline-style business model for suborbital space …" at bounding box center [502, 409] width 587 height 24
click at [574, 397] on li "Market Adoption Risk: Dawn's airline-style business model for suborbital space …" at bounding box center [502, 409] width 587 height 24
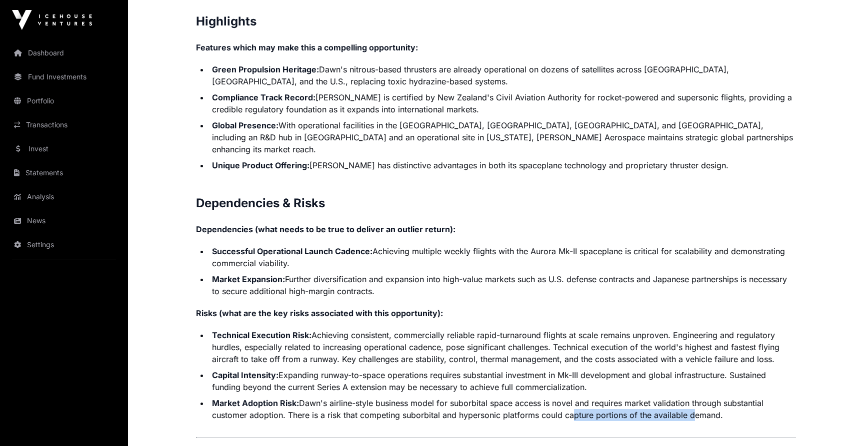
click at [689, 397] on li "Market Adoption Risk: Dawn's airline-style business model for suborbital space …" at bounding box center [502, 409] width 587 height 24
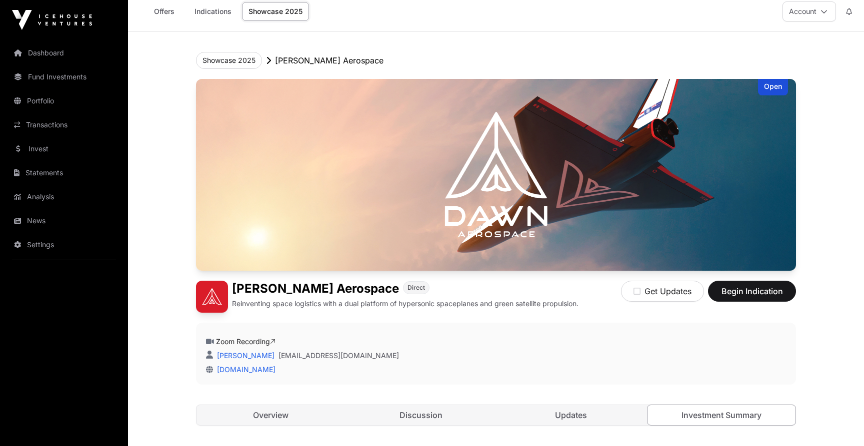
scroll to position [0, 0]
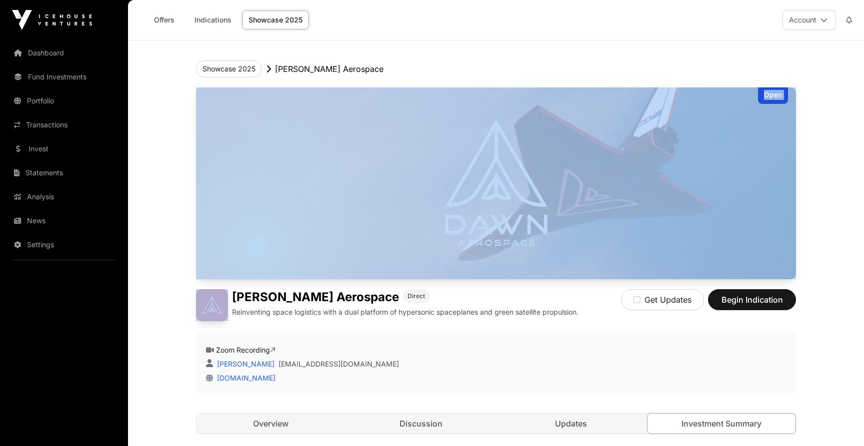
drag, startPoint x: 158, startPoint y: 256, endPoint x: 148, endPoint y: 329, distance: 73.1
click at [245, 375] on link "[DOMAIN_NAME]" at bounding box center [244, 378] width 62 height 8
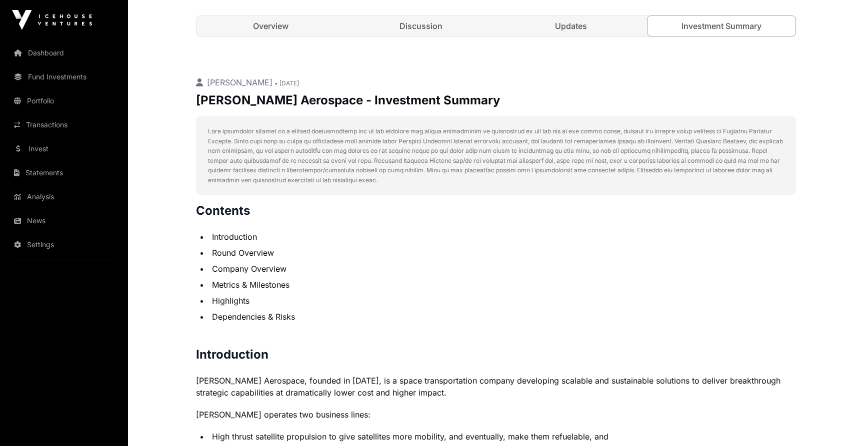
scroll to position [163, 0]
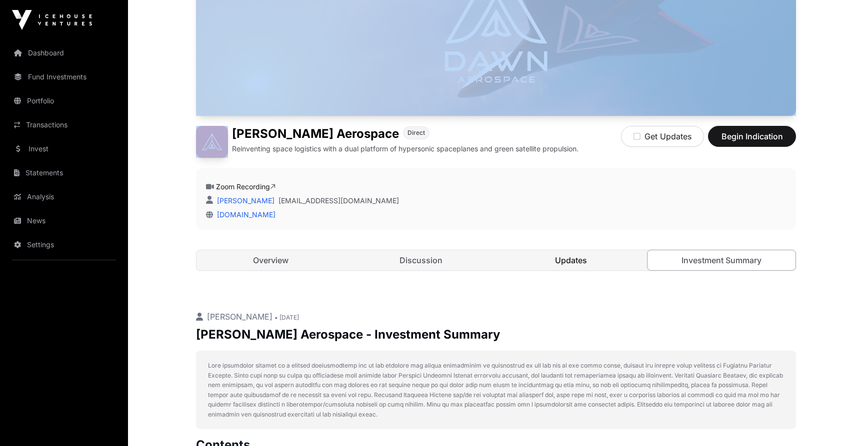
click at [579, 261] on link "Updates" at bounding box center [571, 260] width 148 height 20
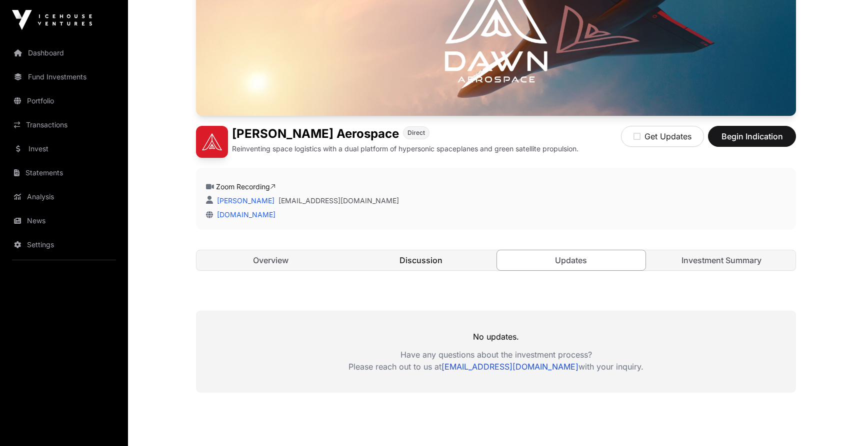
click at [410, 258] on link "Discussion" at bounding box center [421, 260] width 148 height 20
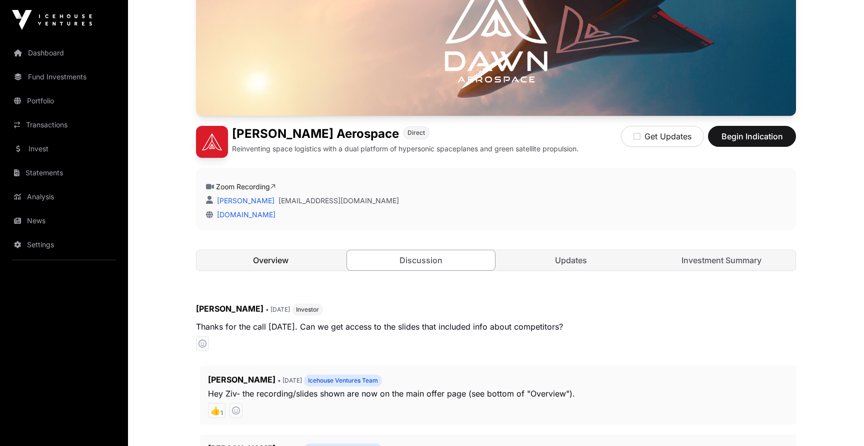
click at [271, 269] on link "Overview" at bounding box center [270, 260] width 148 height 20
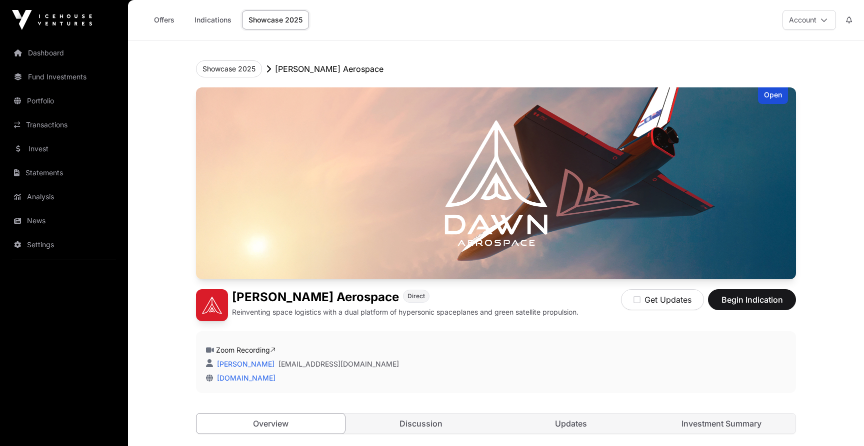
click at [283, 24] on link "Showcase 2025" at bounding box center [275, 19] width 67 height 19
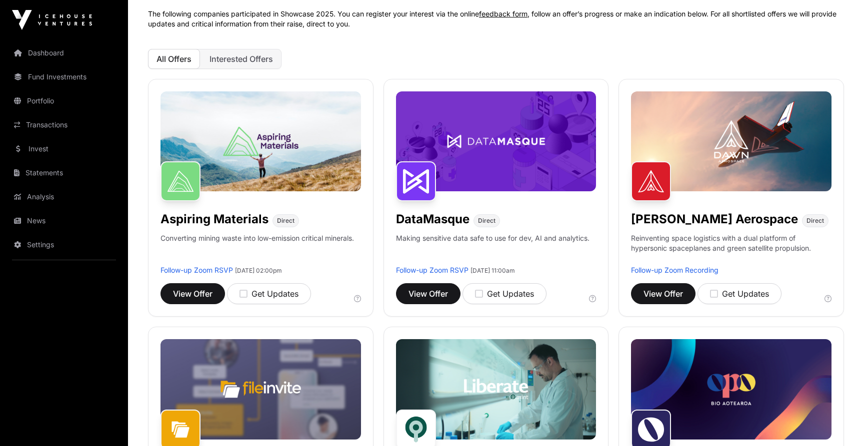
scroll to position [67, 0]
